Goal: Task Accomplishment & Management: Manage account settings

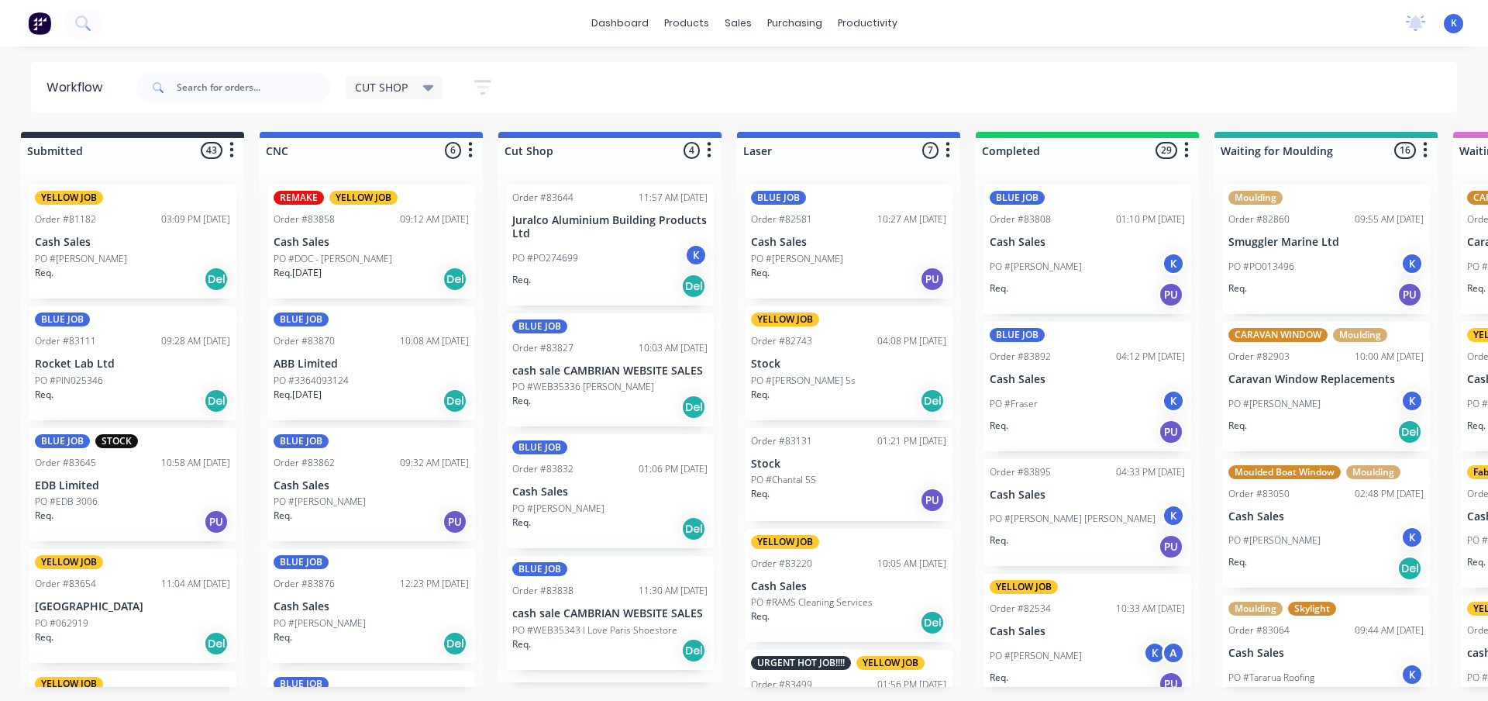
scroll to position [4676, 0]
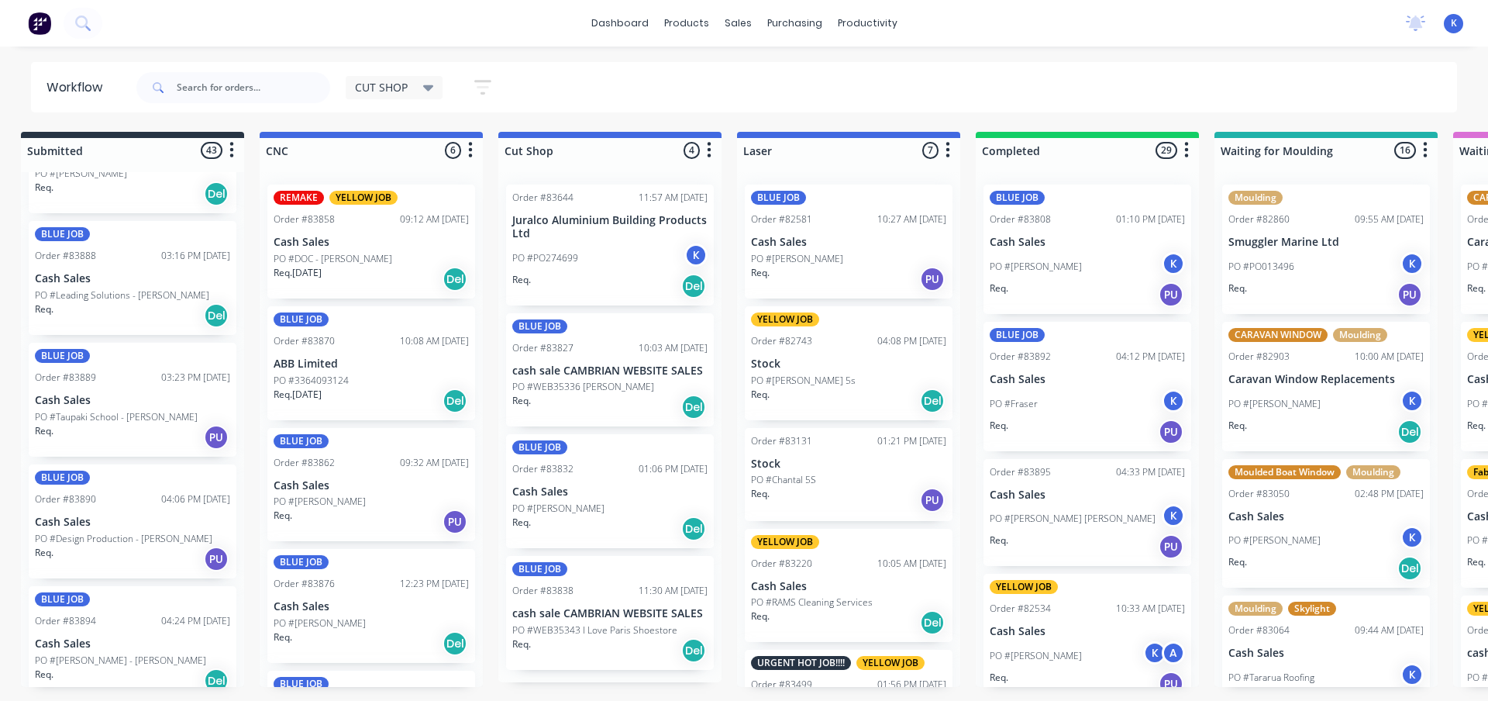
click at [340, 497] on p "PO #[PERSON_NAME]" at bounding box center [320, 502] width 92 height 14
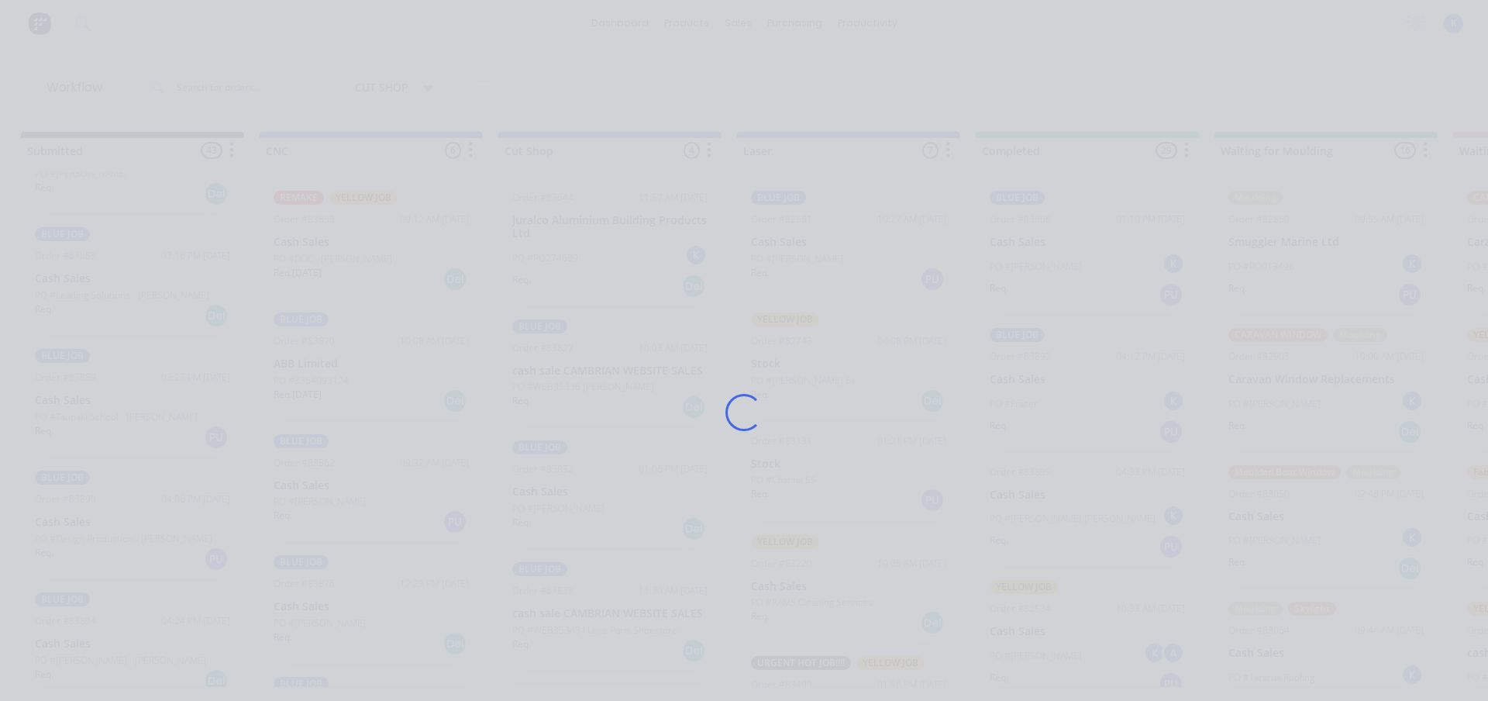
click at [340, 497] on div "Loading..." at bounding box center [744, 412] width 1240 height 701
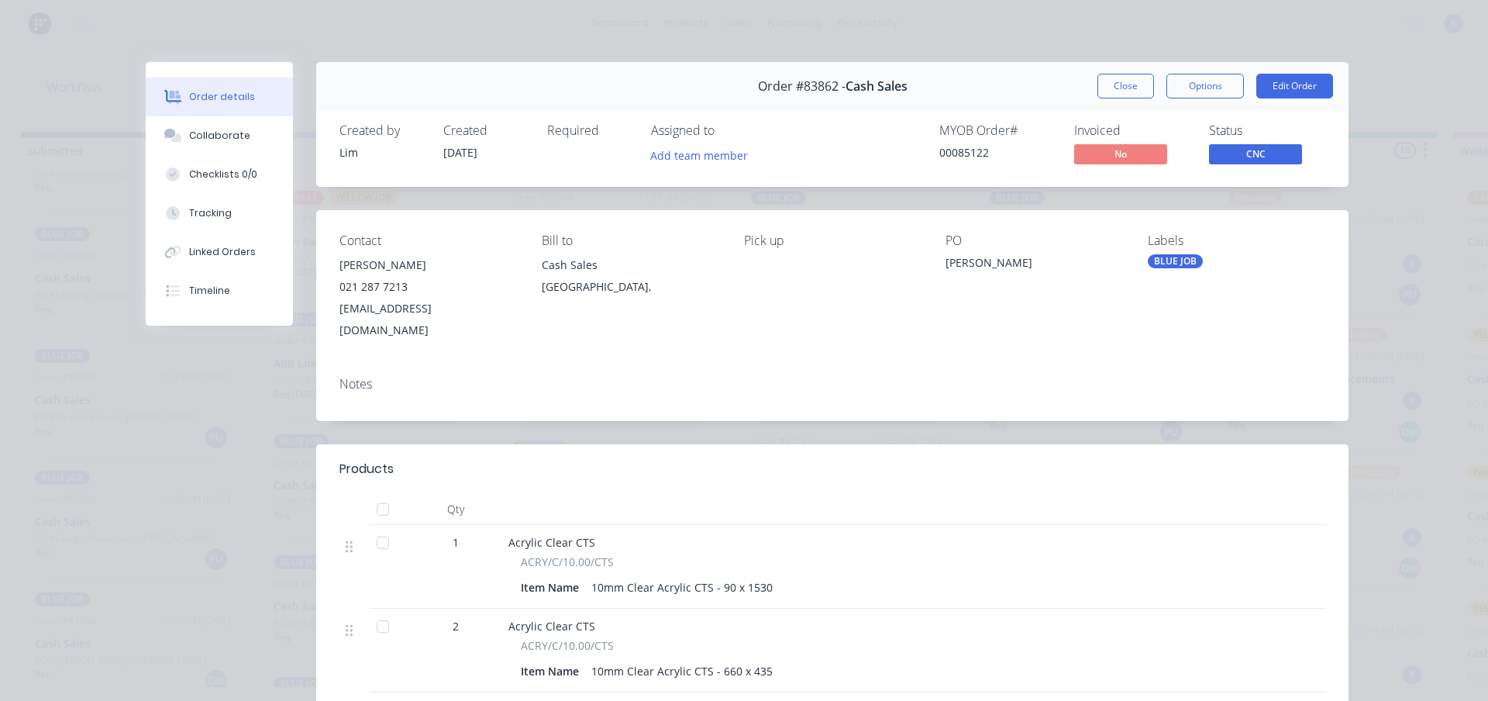
drag, startPoint x: 698, startPoint y: 155, endPoint x: 691, endPoint y: 166, distance: 13.3
click at [697, 157] on button "Add team member" at bounding box center [700, 154] width 114 height 21
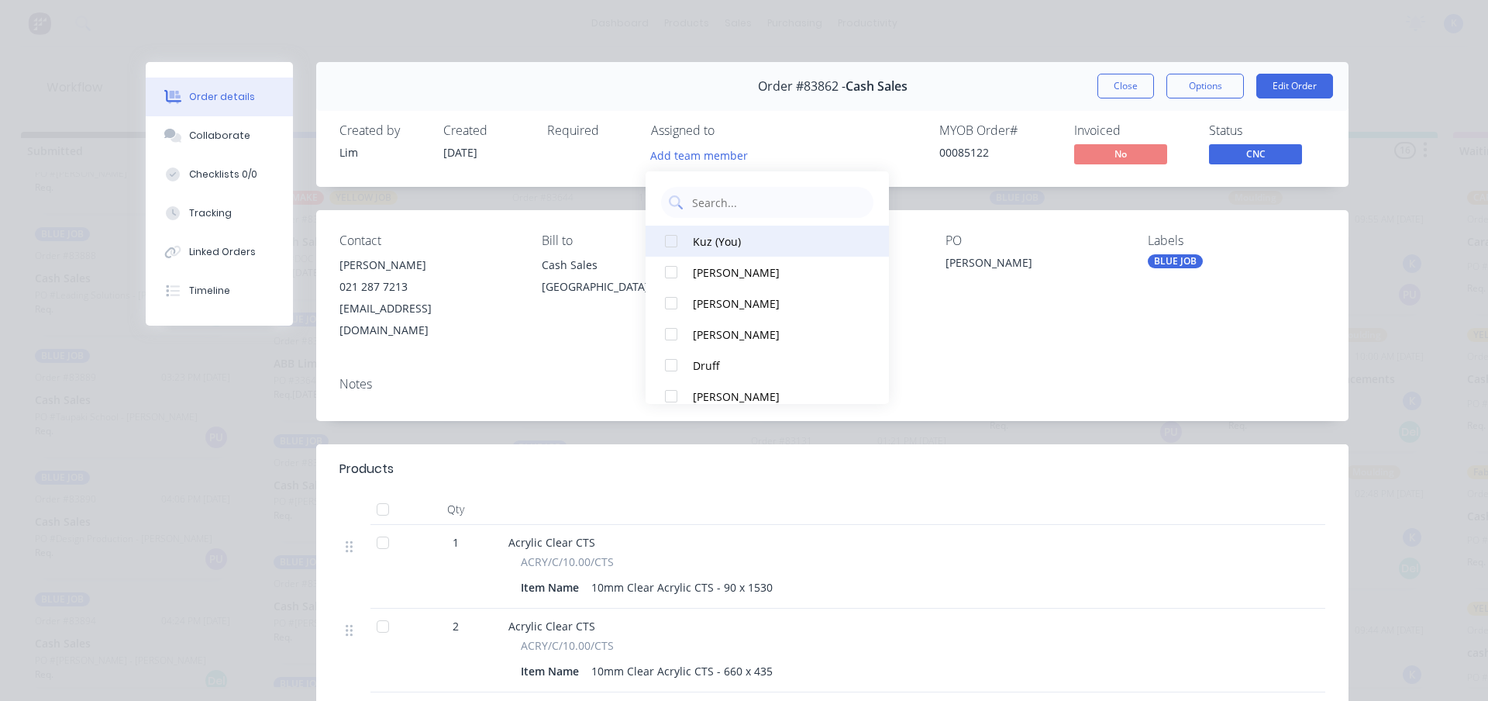
drag, startPoint x: 685, startPoint y: 237, endPoint x: 698, endPoint y: 236, distance: 12.4
click at [684, 237] on div at bounding box center [671, 241] width 31 height 31
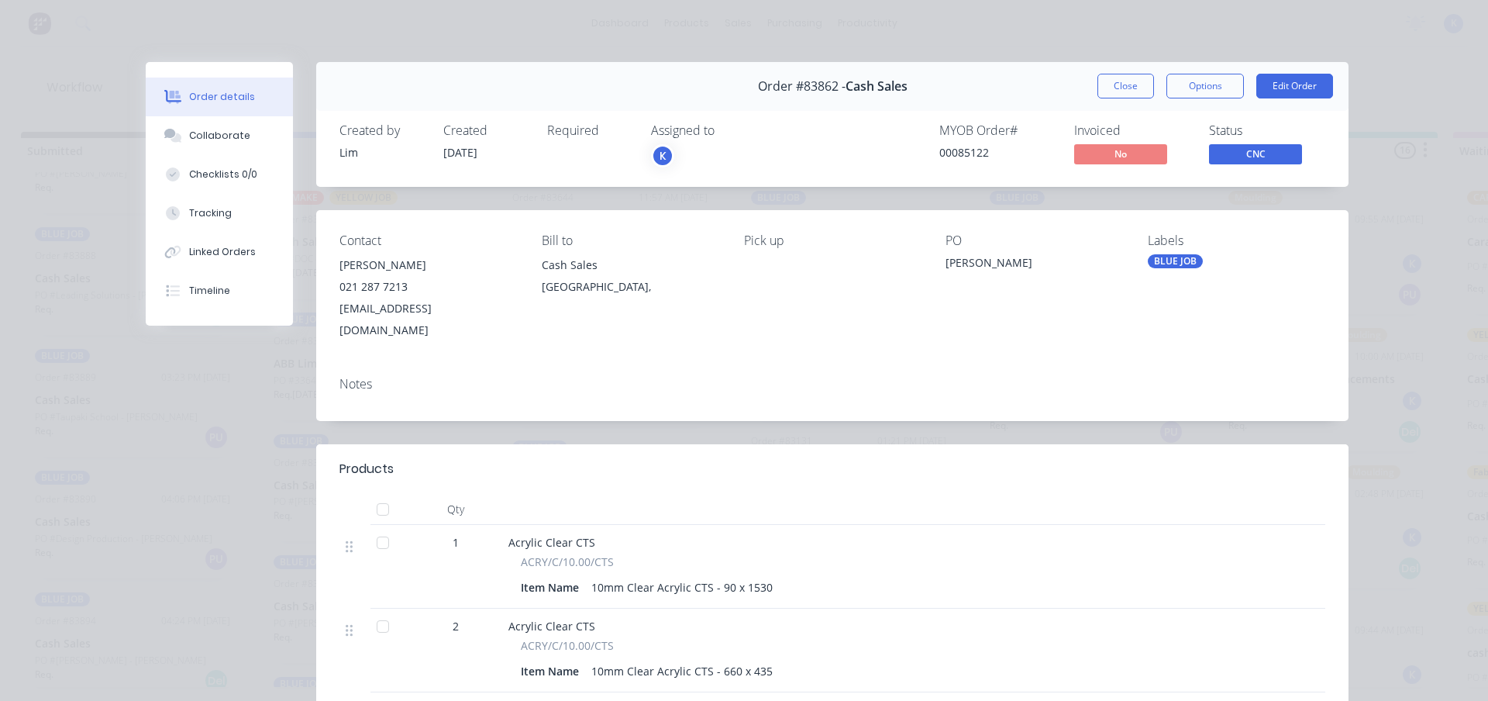
drag, startPoint x: 1116, startPoint y: 86, endPoint x: 1090, endPoint y: 94, distance: 27.5
click at [1115, 86] on button "Close" at bounding box center [1126, 86] width 57 height 25
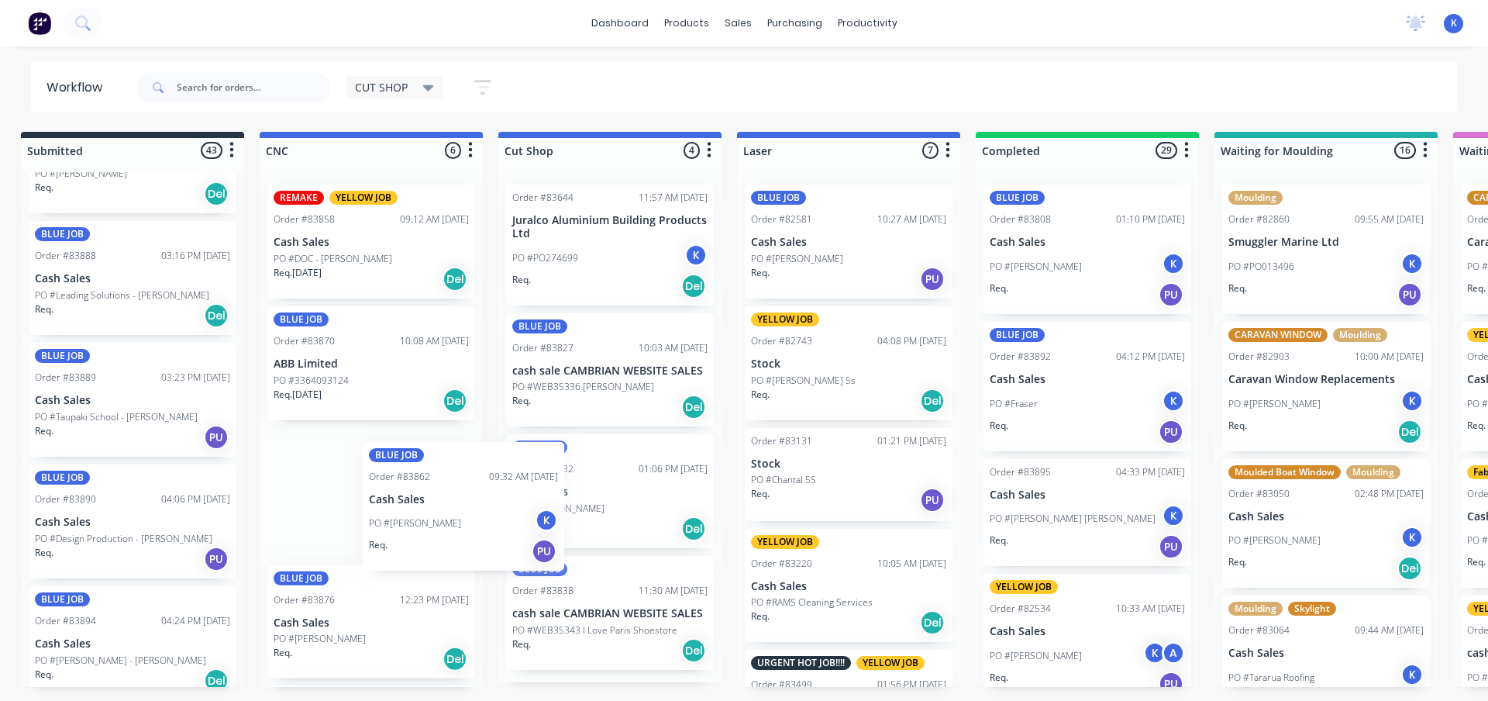
scroll to position [0, 12]
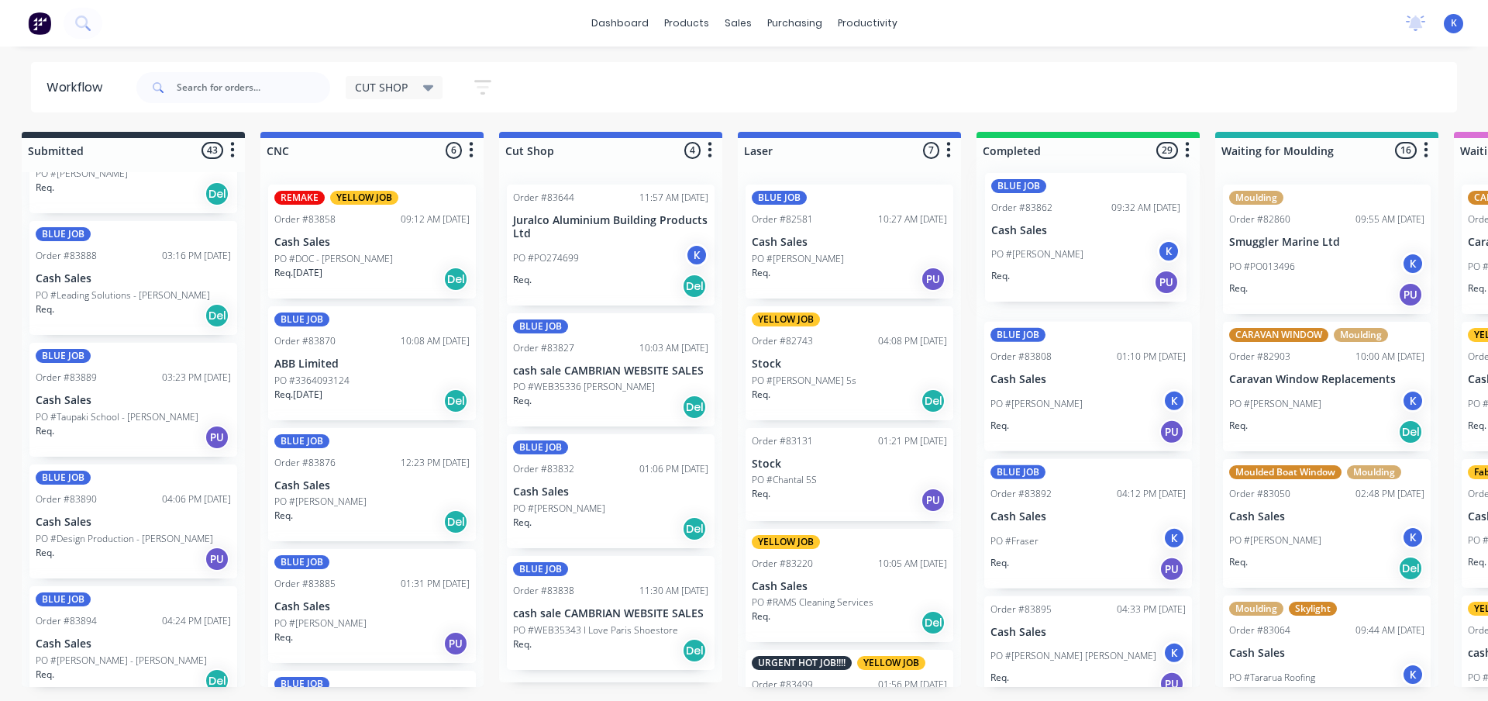
drag, startPoint x: 345, startPoint y: 511, endPoint x: 1029, endPoint y: 245, distance: 733.5
click at [327, 491] on div "BLUE JOB Order #83876 12:23 PM [DATE] Cash Sales PO #[PERSON_NAME] Req. Del" at bounding box center [372, 485] width 208 height 114
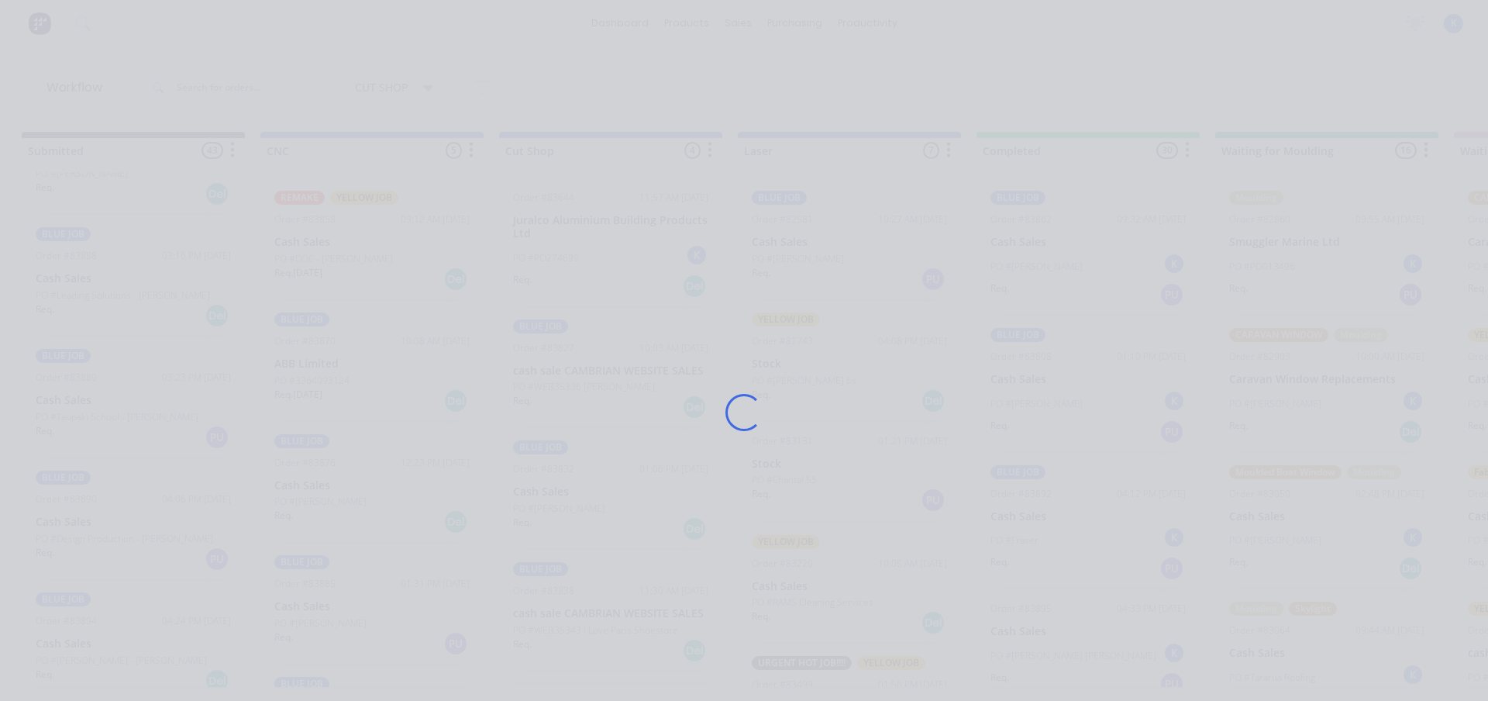
click at [322, 488] on div "Loading..." at bounding box center [744, 412] width 1240 height 701
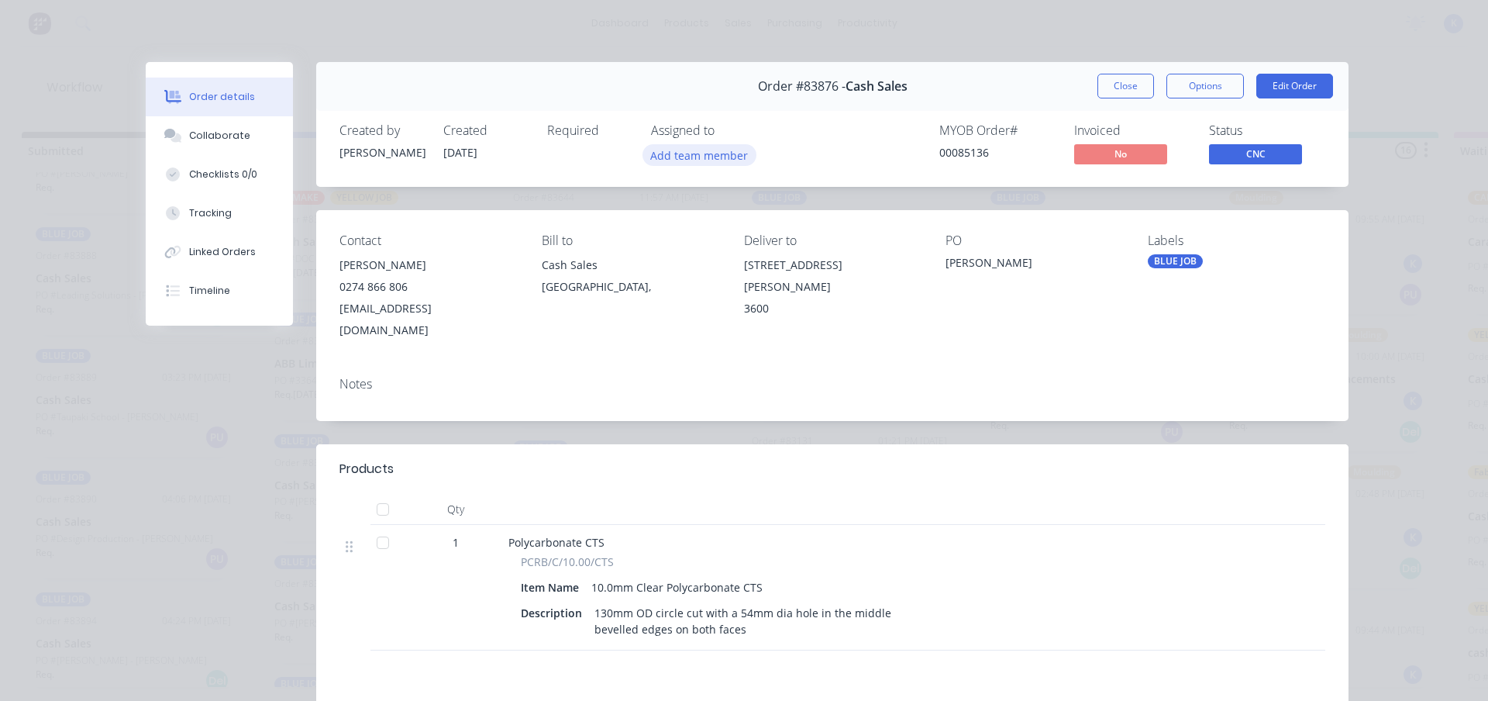
click at [688, 159] on button "Add team member" at bounding box center [700, 154] width 114 height 21
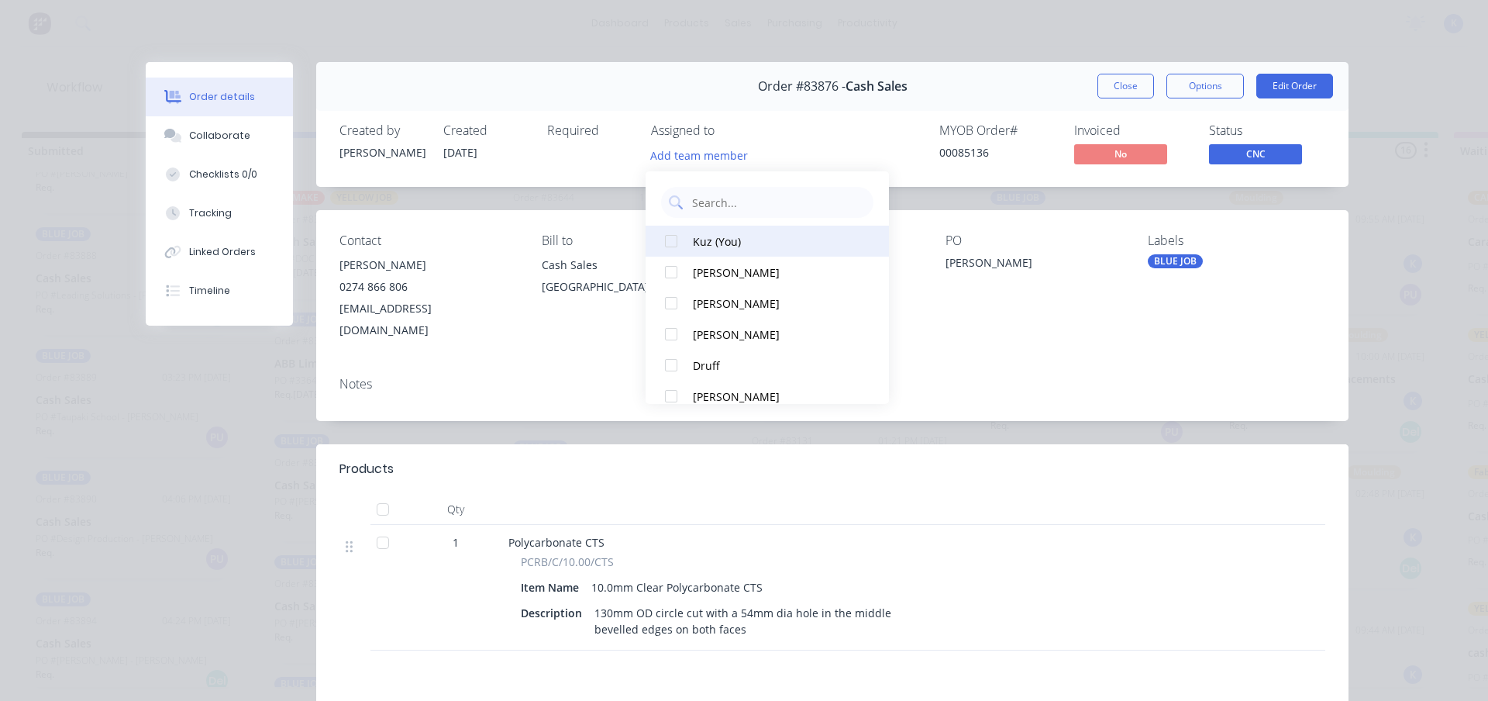
click at [653, 240] on button "Kuz (You)" at bounding box center [767, 241] width 243 height 31
drag, startPoint x: 1133, startPoint y: 88, endPoint x: 1052, endPoint y: 120, distance: 87.4
click at [1127, 88] on button "Close" at bounding box center [1126, 86] width 57 height 25
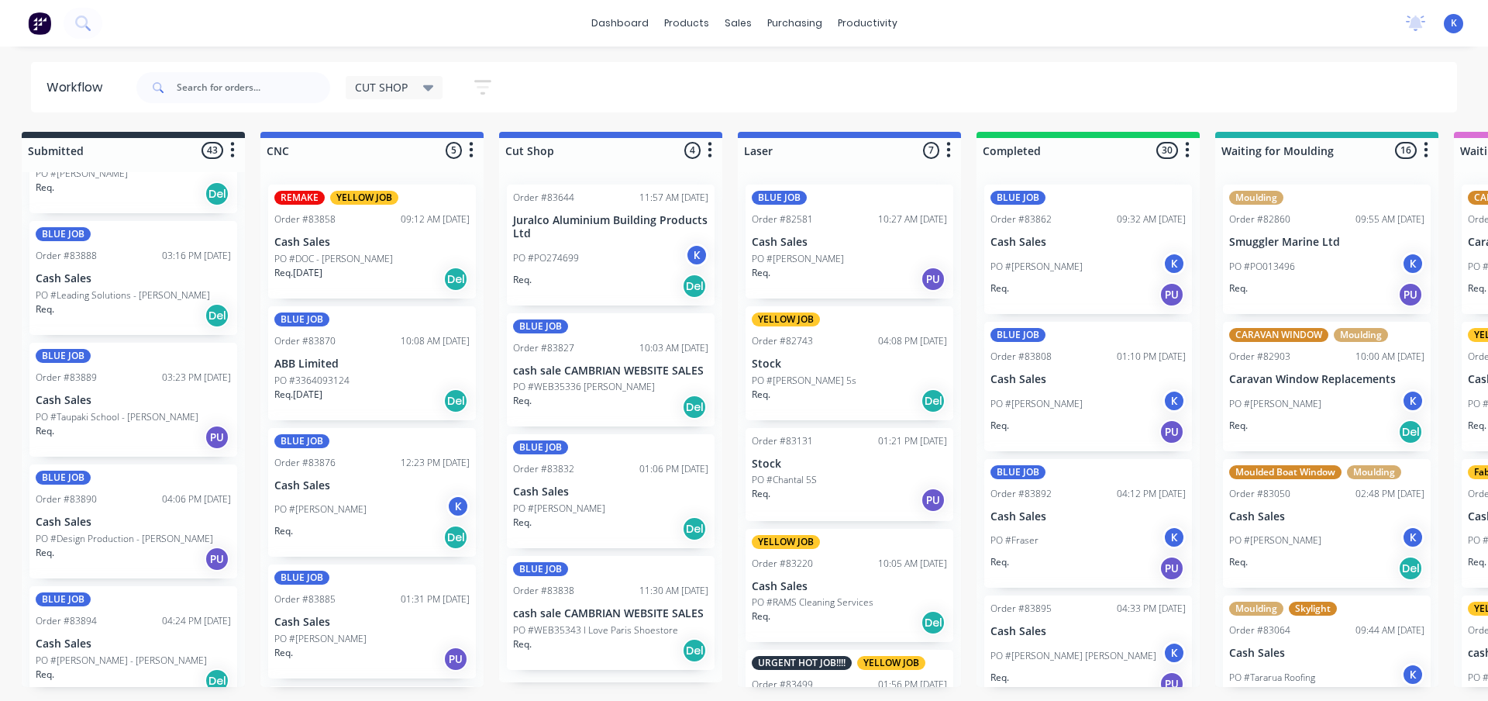
scroll to position [0, 11]
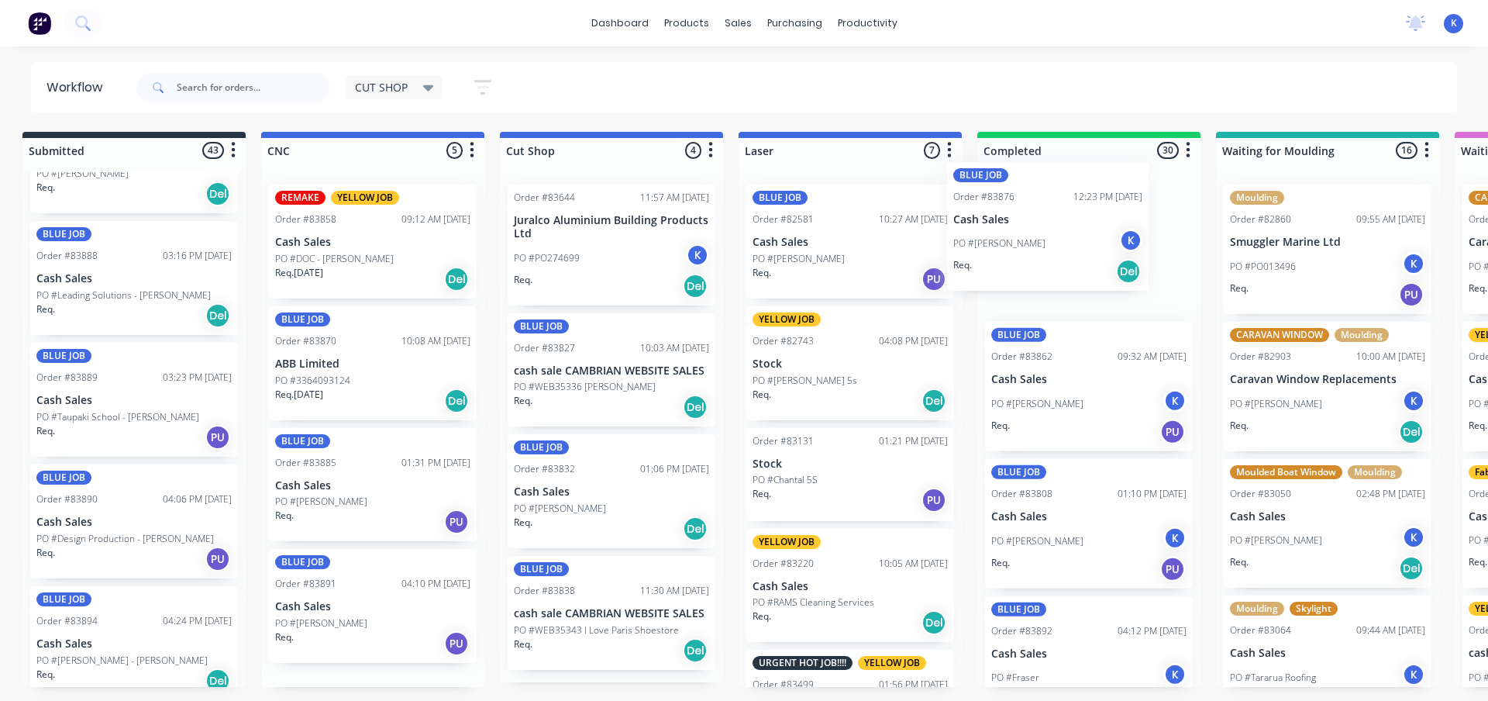
drag, startPoint x: 290, startPoint y: 484, endPoint x: 979, endPoint y: 217, distance: 738.9
click at [331, 502] on div "PO #[PERSON_NAME]" at bounding box center [372, 502] width 195 height 14
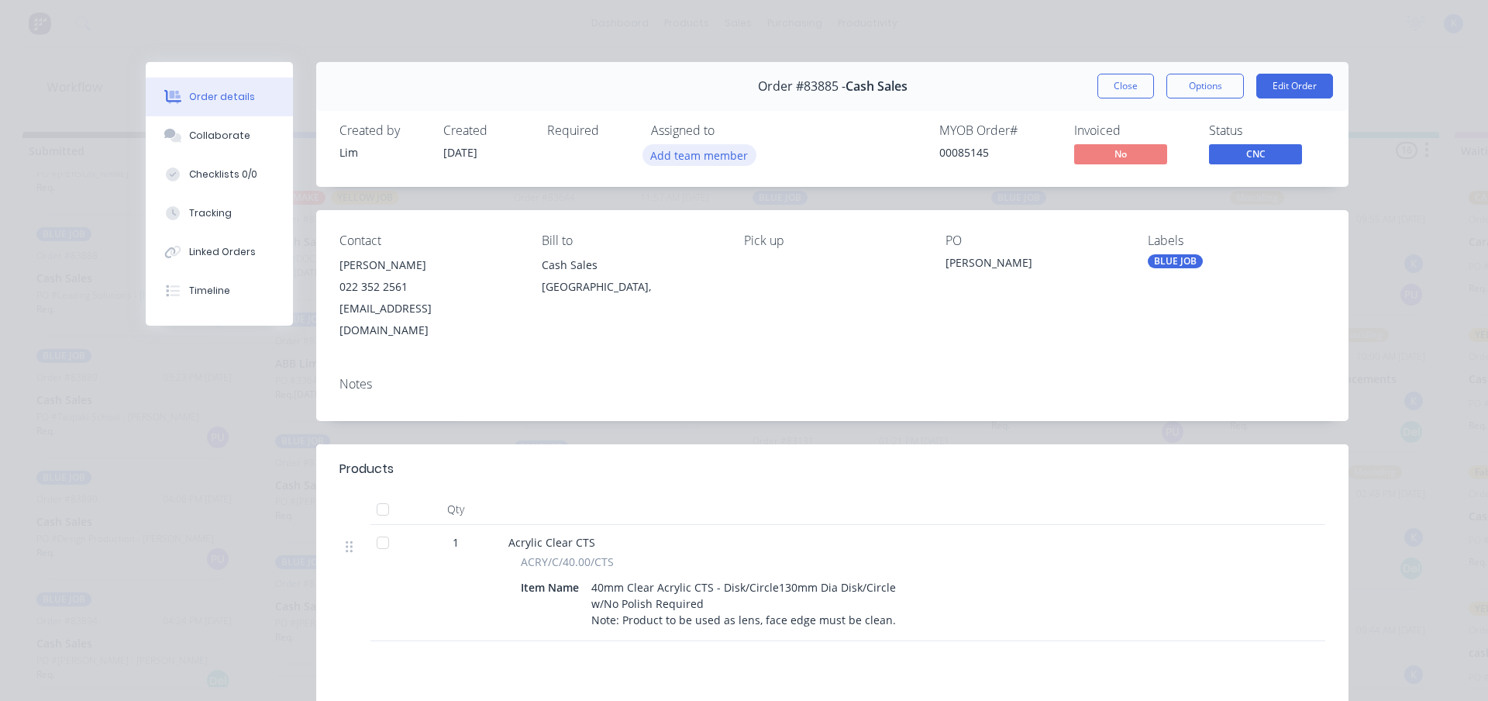
drag, startPoint x: 667, startPoint y: 151, endPoint x: 660, endPoint y: 157, distance: 9.3
click at [662, 157] on button "Add team member" at bounding box center [700, 154] width 114 height 21
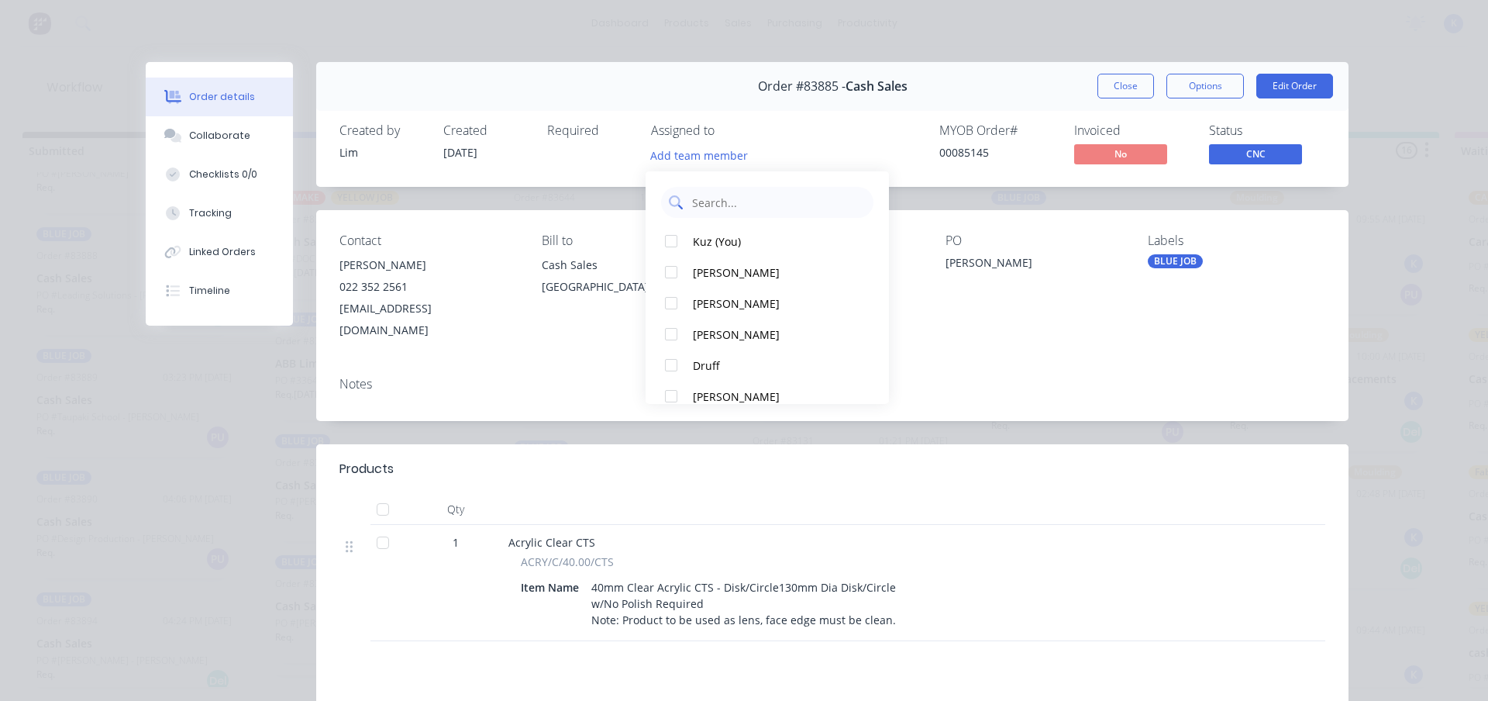
drag, startPoint x: 681, startPoint y: 232, endPoint x: 764, endPoint y: 212, distance: 86.1
click at [682, 232] on div at bounding box center [671, 241] width 31 height 31
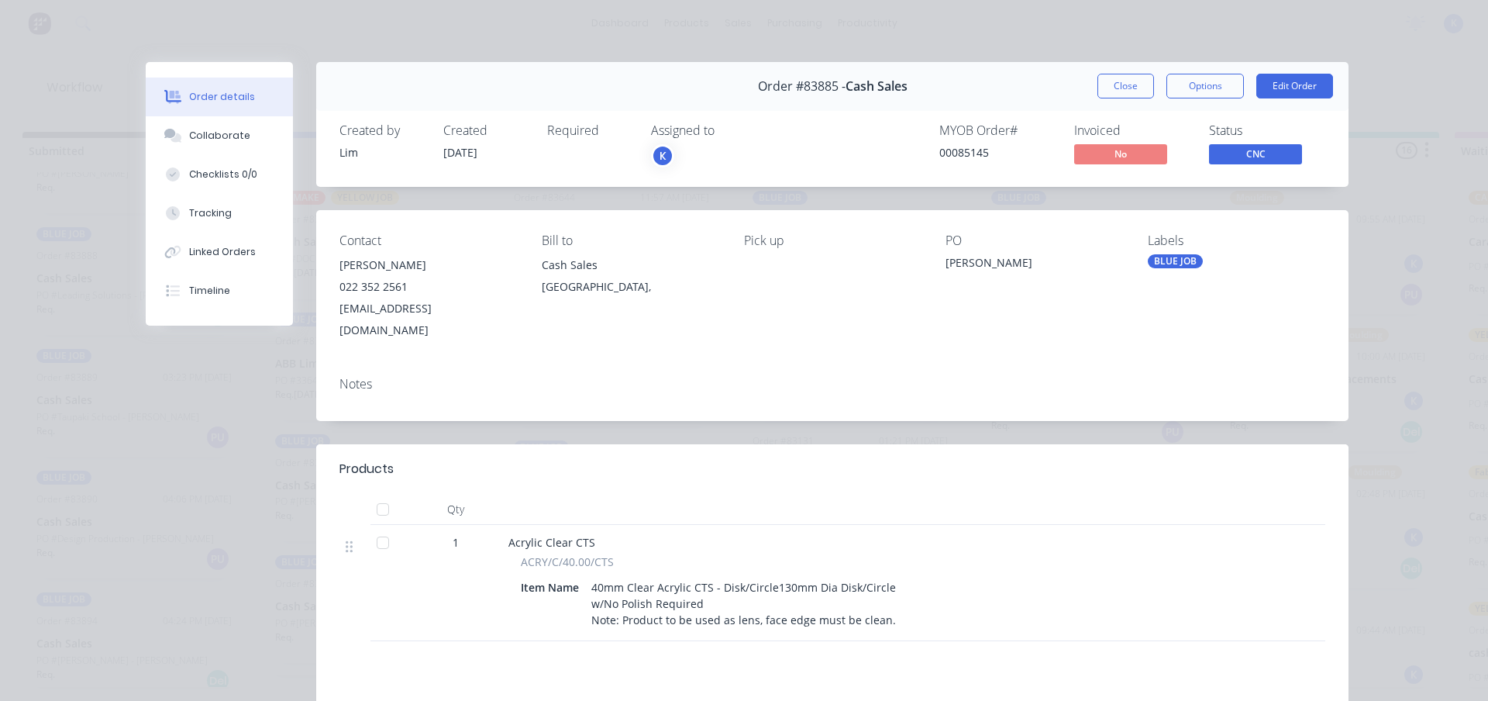
drag, startPoint x: 1108, startPoint y: 89, endPoint x: 1093, endPoint y: 90, distance: 14.7
click at [1105, 89] on button "Close" at bounding box center [1126, 86] width 57 height 25
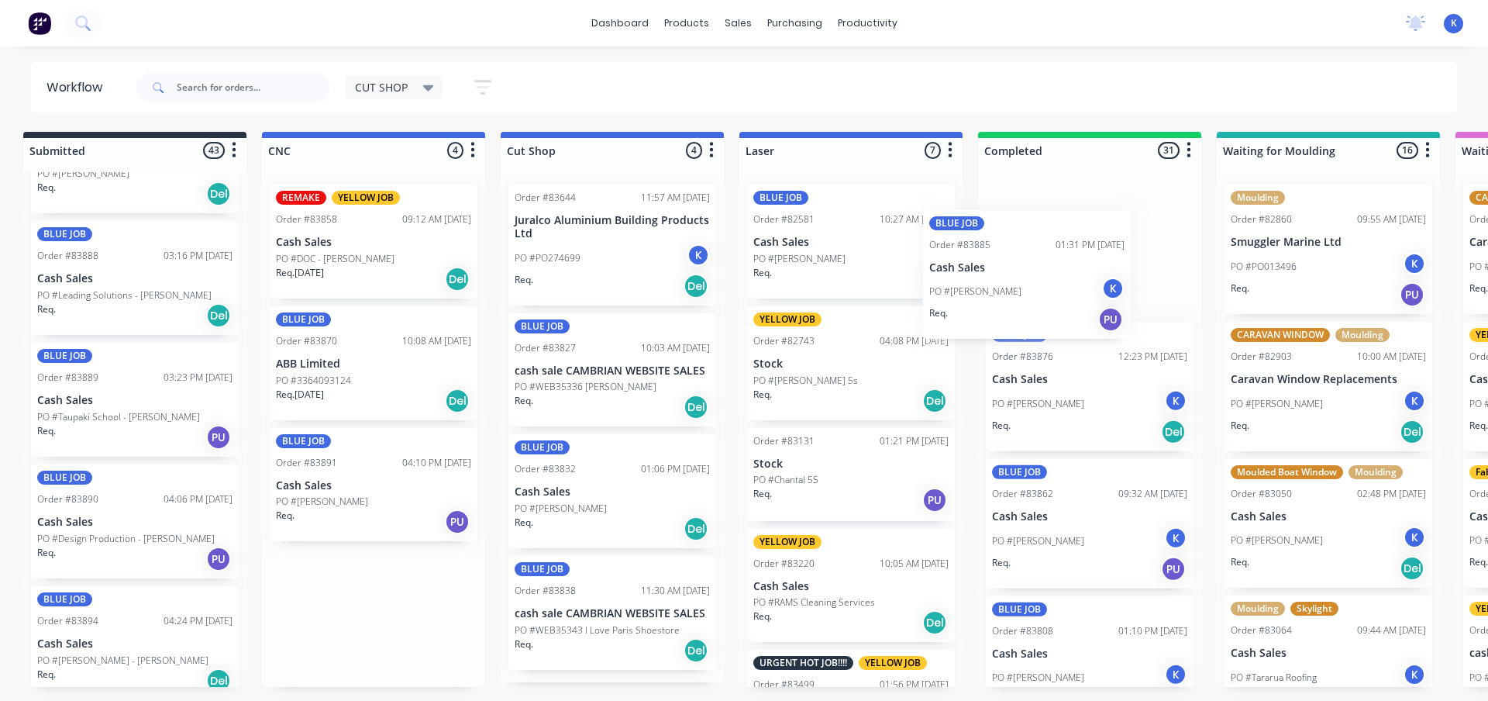
scroll to position [0, 12]
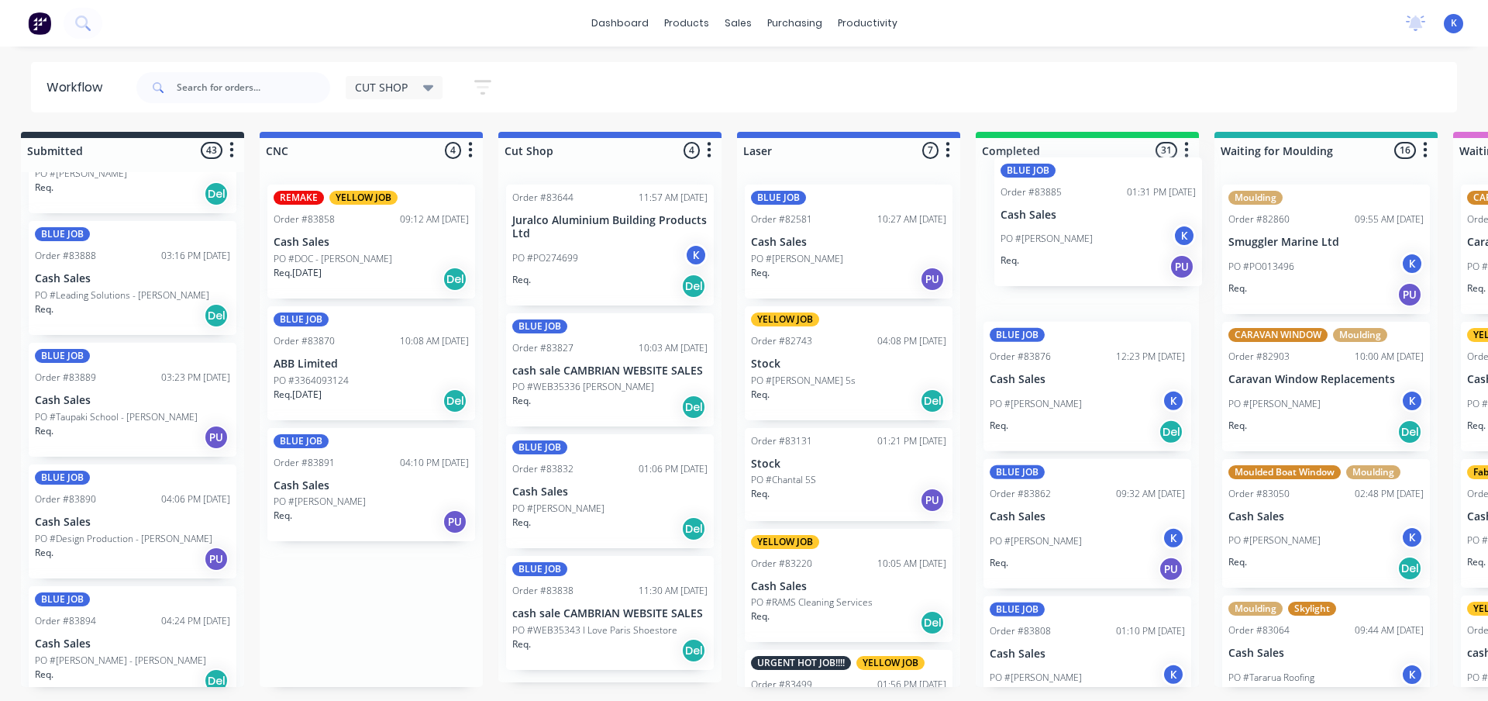
drag, startPoint x: 305, startPoint y: 488, endPoint x: 1038, endPoint y: 215, distance: 781.4
